Goal: Task Accomplishment & Management: Use online tool/utility

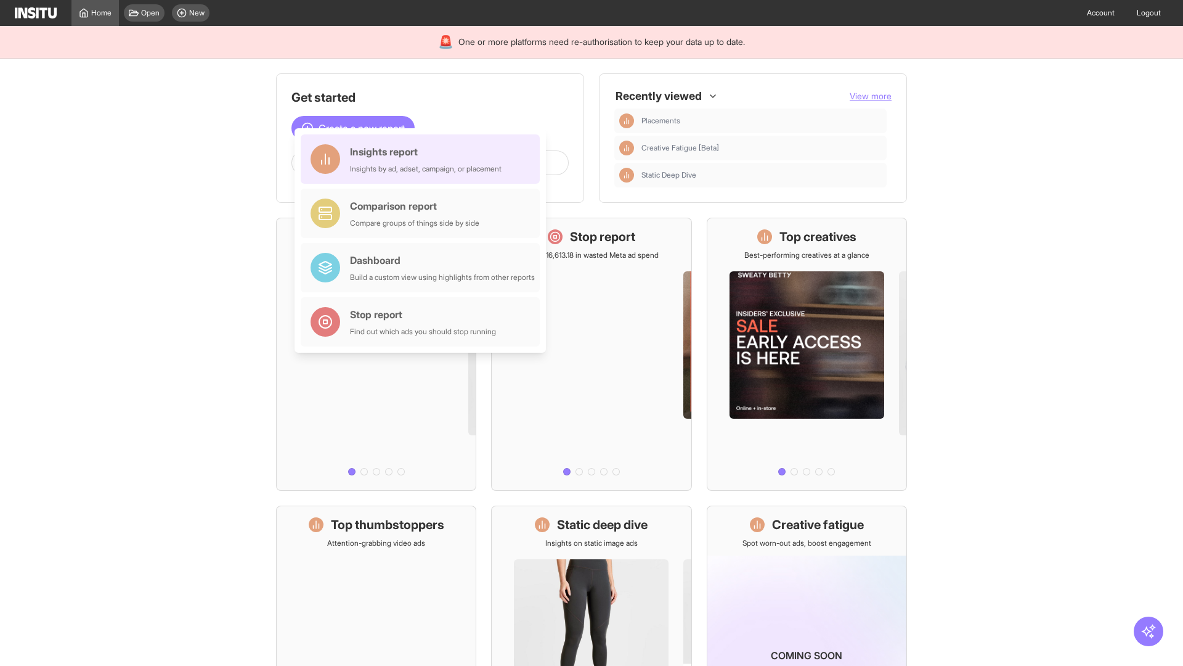
click at [423, 159] on div "Insights report Insights by ad, adset, campaign, or placement" at bounding box center [426, 159] width 152 height 30
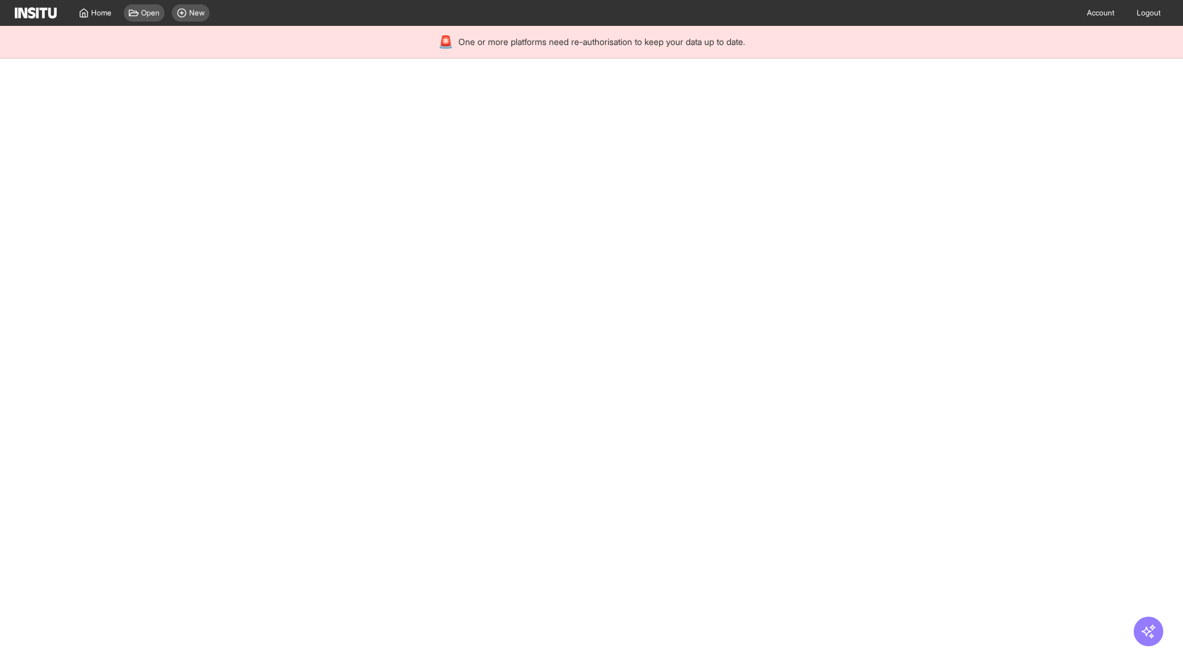
select select "**"
